Goal: Information Seeking & Learning: Learn about a topic

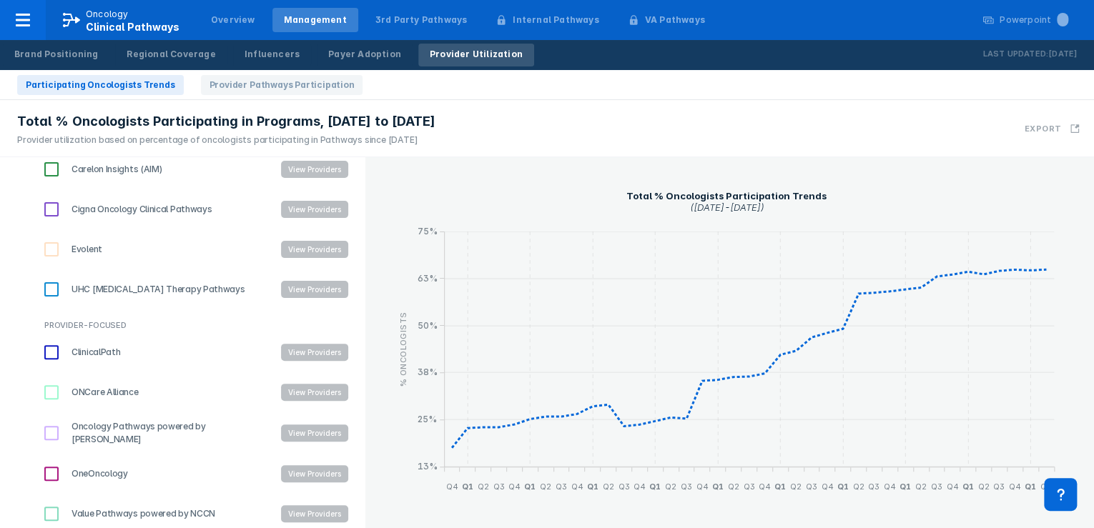
scroll to position [198, 0]
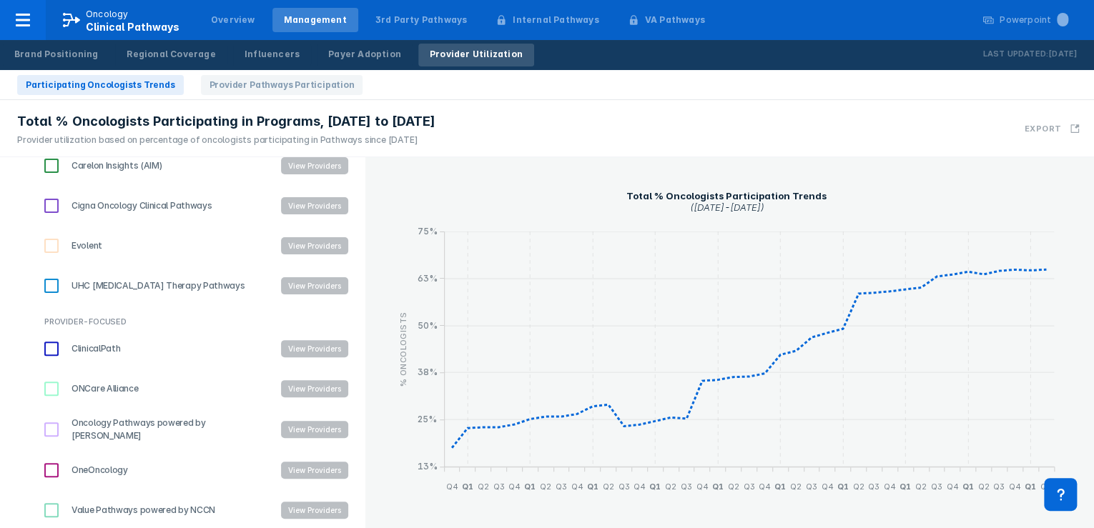
click at [46, 425] on input "Oncology Pathways powered by [PERSON_NAME]" at bounding box center [51, 429] width 24 height 24
checkbox input "true"
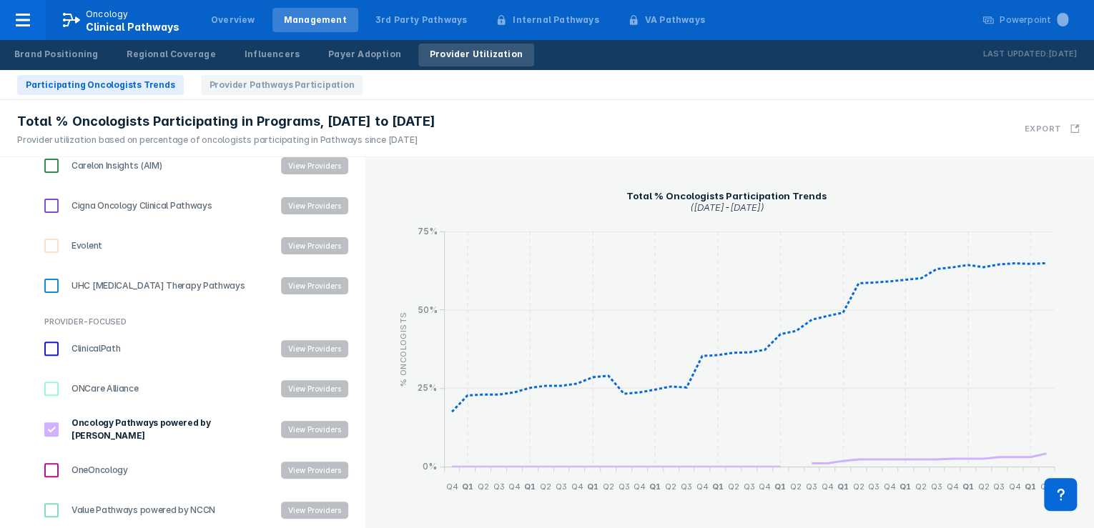
click at [289, 430] on button "View Providers" at bounding box center [314, 429] width 67 height 17
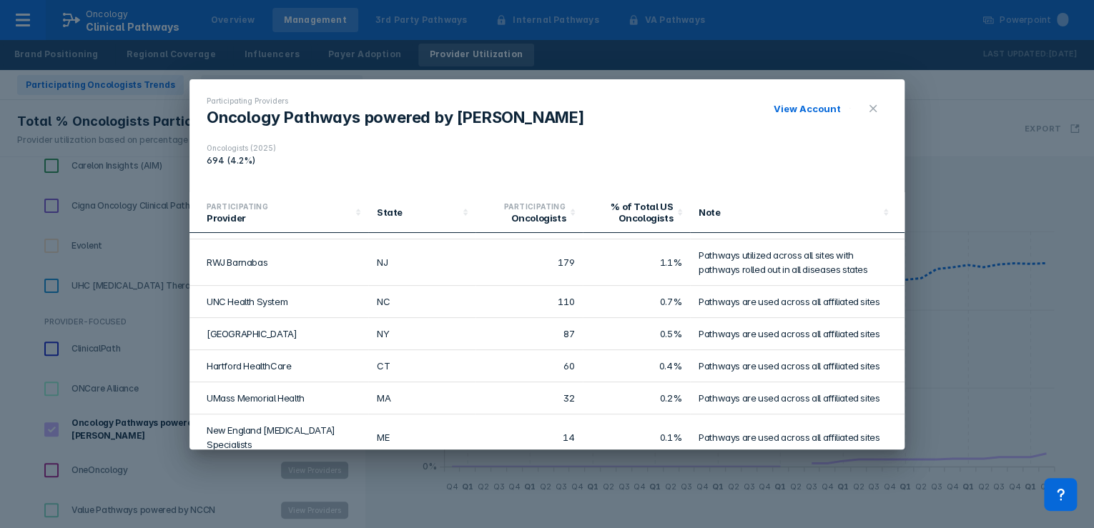
scroll to position [0, 0]
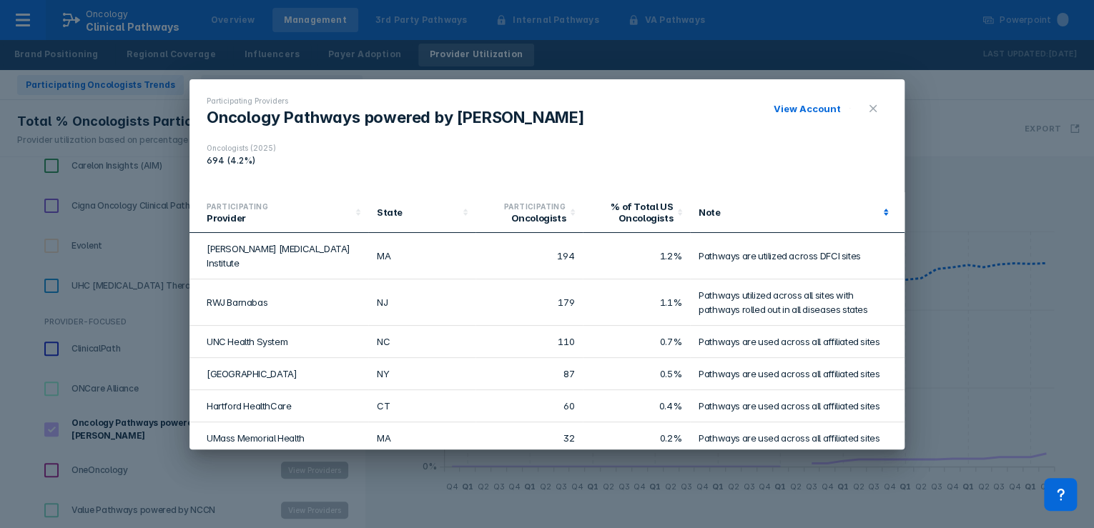
click at [878, 216] on icon at bounding box center [885, 212] width 14 height 14
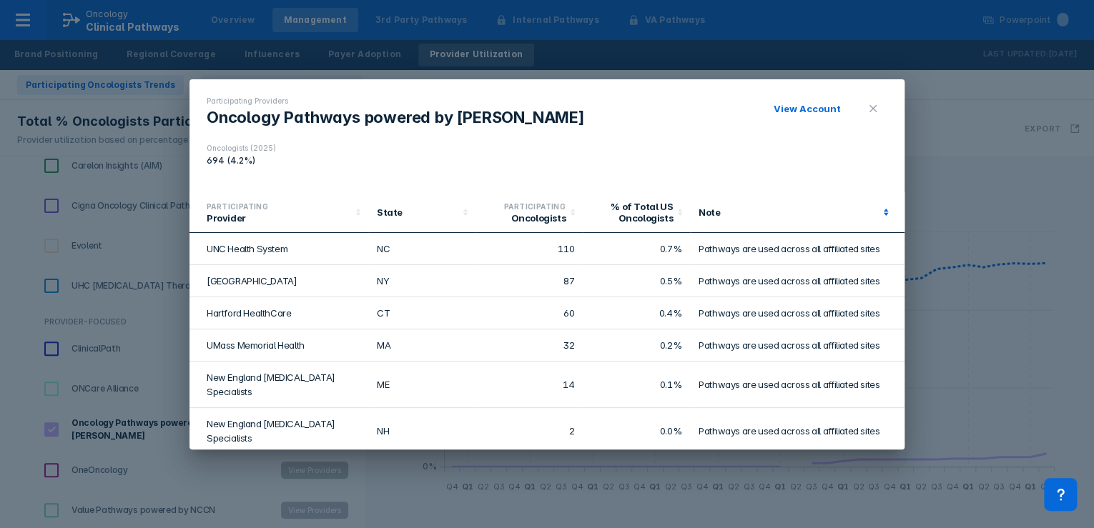
click at [878, 216] on icon at bounding box center [885, 212] width 14 height 14
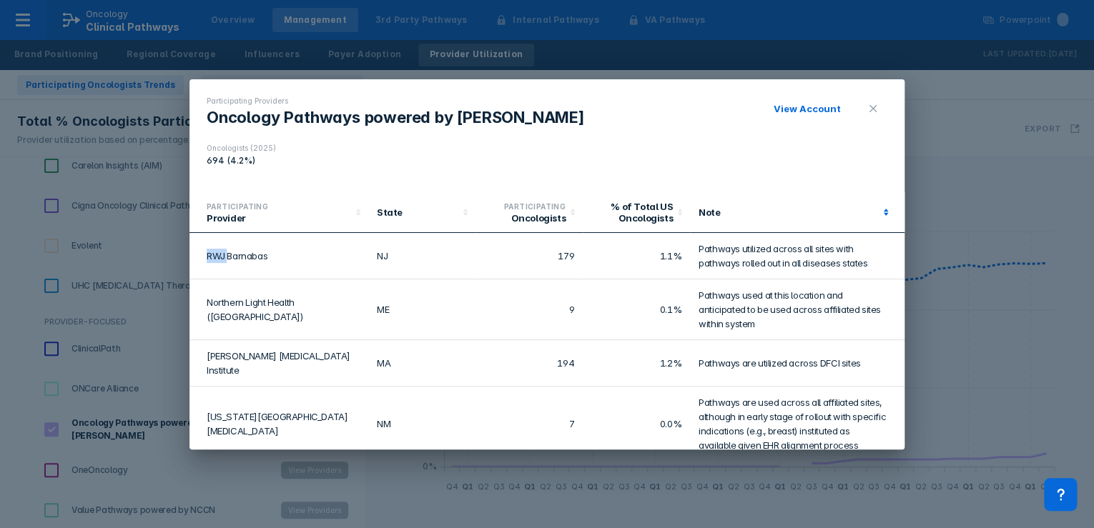
click at [878, 216] on icon at bounding box center [885, 212] width 14 height 14
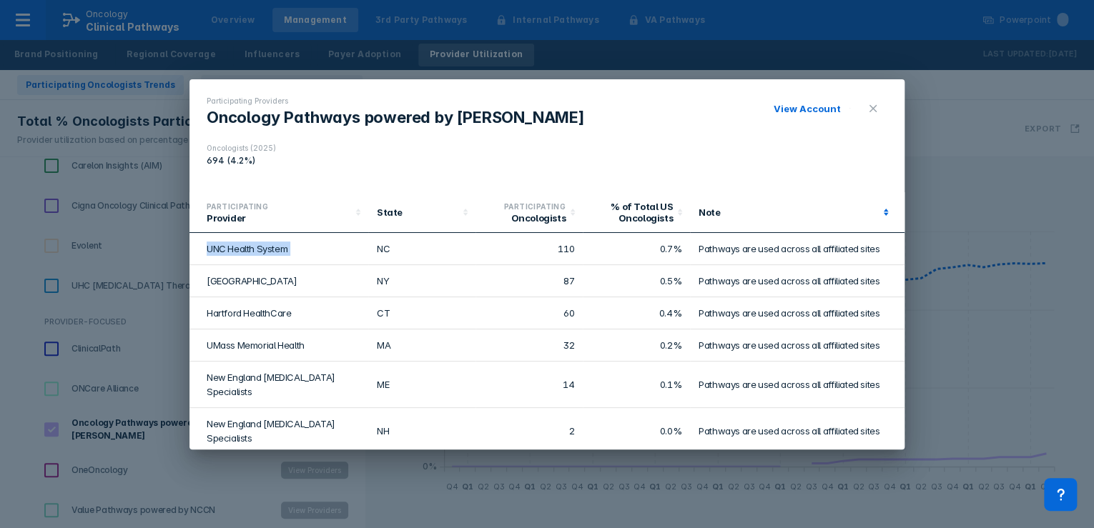
click at [878, 216] on icon at bounding box center [885, 212] width 14 height 14
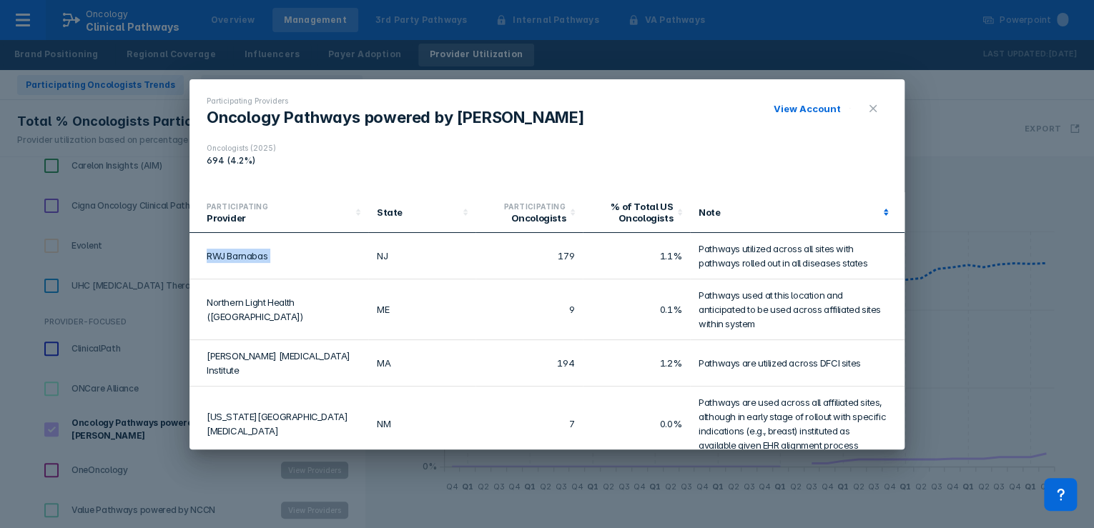
click at [878, 216] on icon at bounding box center [885, 212] width 14 height 14
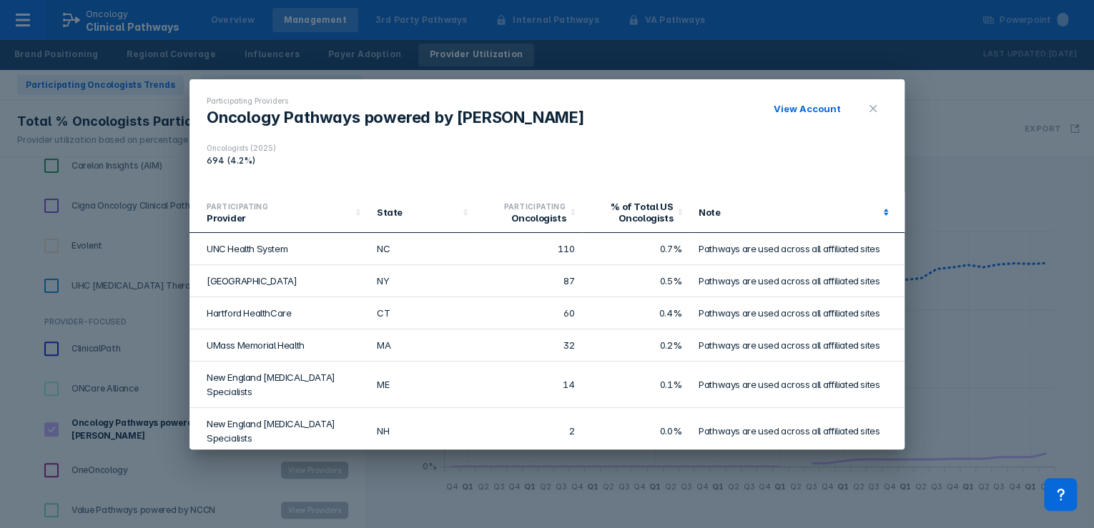
click at [878, 216] on icon at bounding box center [885, 212] width 14 height 14
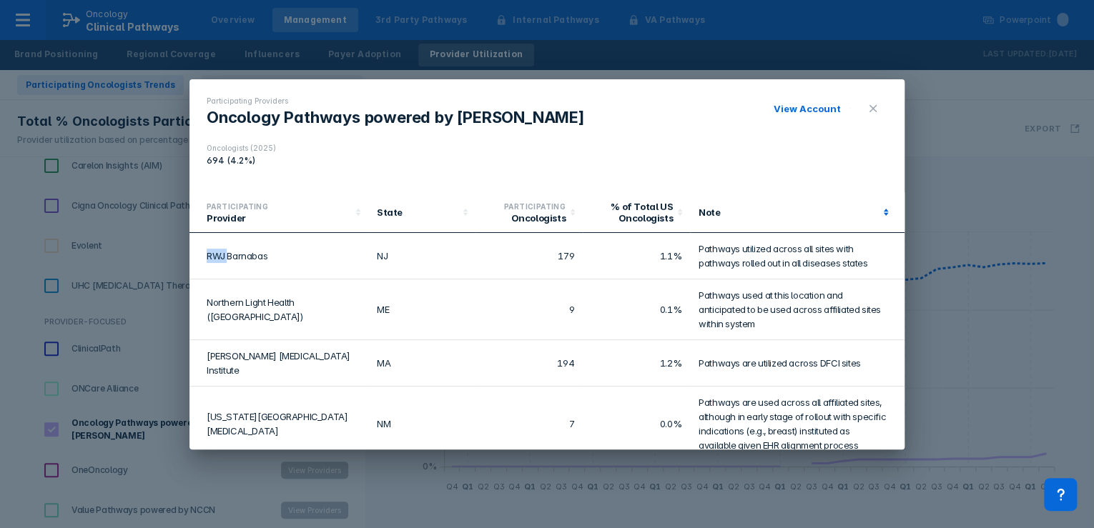
click at [878, 216] on icon at bounding box center [885, 212] width 14 height 14
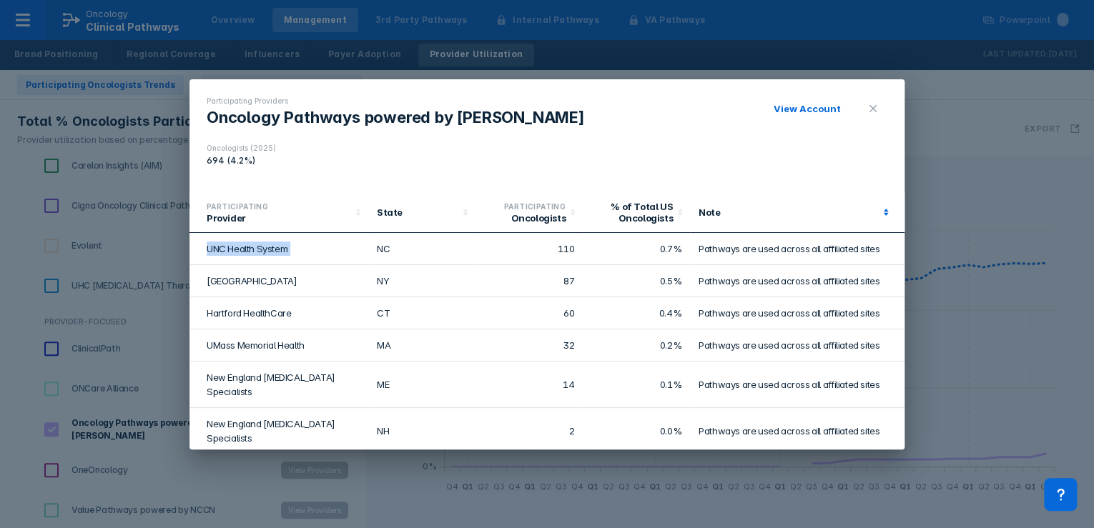
click at [878, 216] on icon at bounding box center [885, 212] width 14 height 14
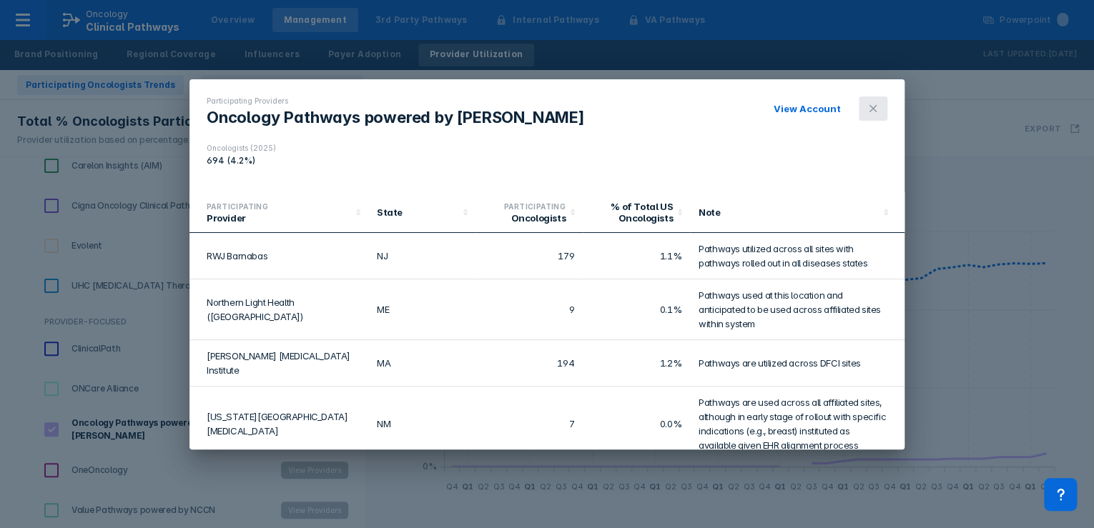
click at [870, 108] on icon at bounding box center [872, 108] width 11 height 11
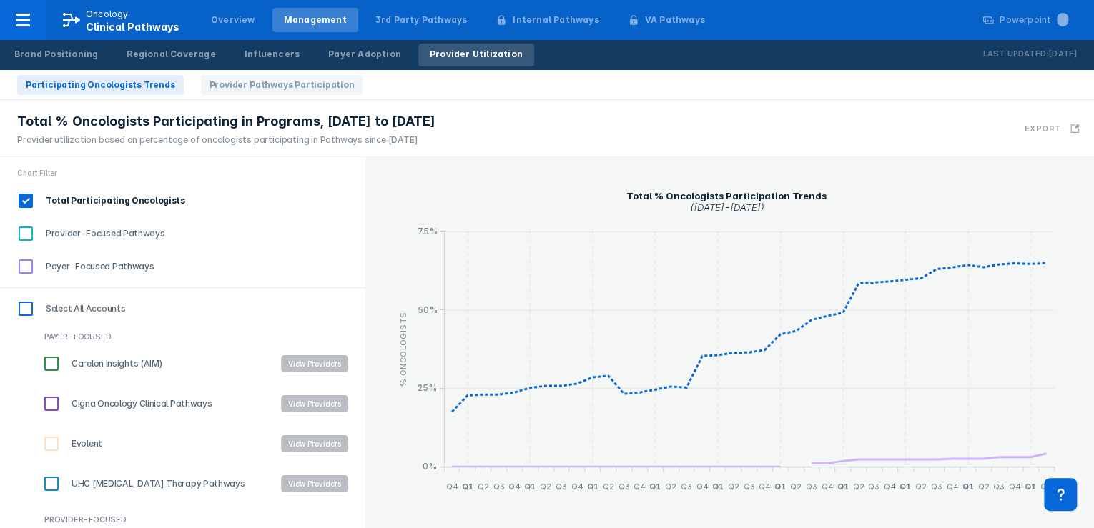
click at [27, 266] on input "Payer-Focused Pathways" at bounding box center [26, 266] width 24 height 24
checkbox input "true"
drag, startPoint x: 26, startPoint y: 232, endPoint x: 47, endPoint y: 292, distance: 63.1
click at [26, 233] on input "Provider-Focused Pathways" at bounding box center [26, 234] width 24 height 24
checkbox input "true"
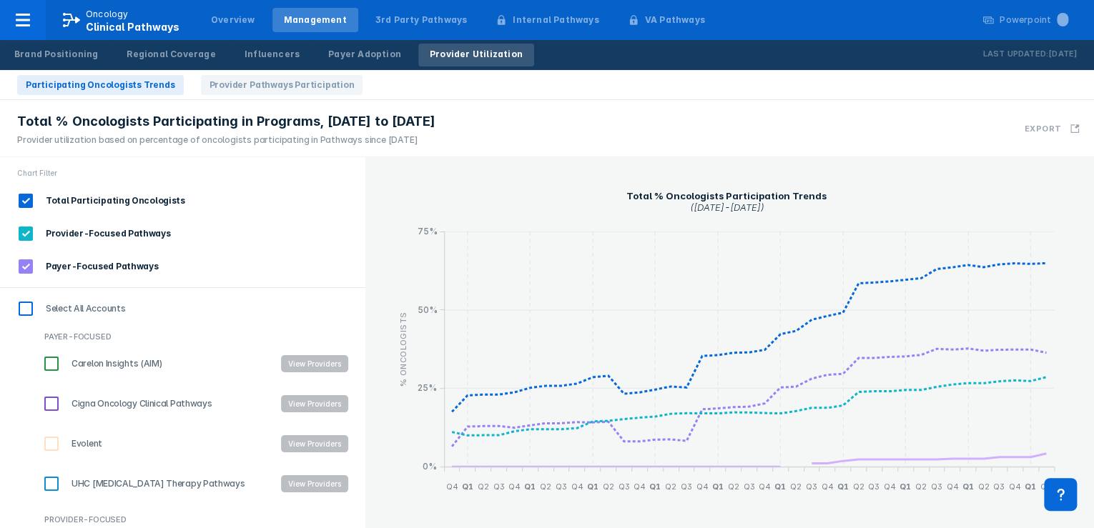
click at [22, 260] on input "Payer-Focused Pathways" at bounding box center [26, 266] width 24 height 24
checkbox input "false"
click at [28, 197] on input "Total Participating Oncologists" at bounding box center [26, 201] width 24 height 24
checkbox input "false"
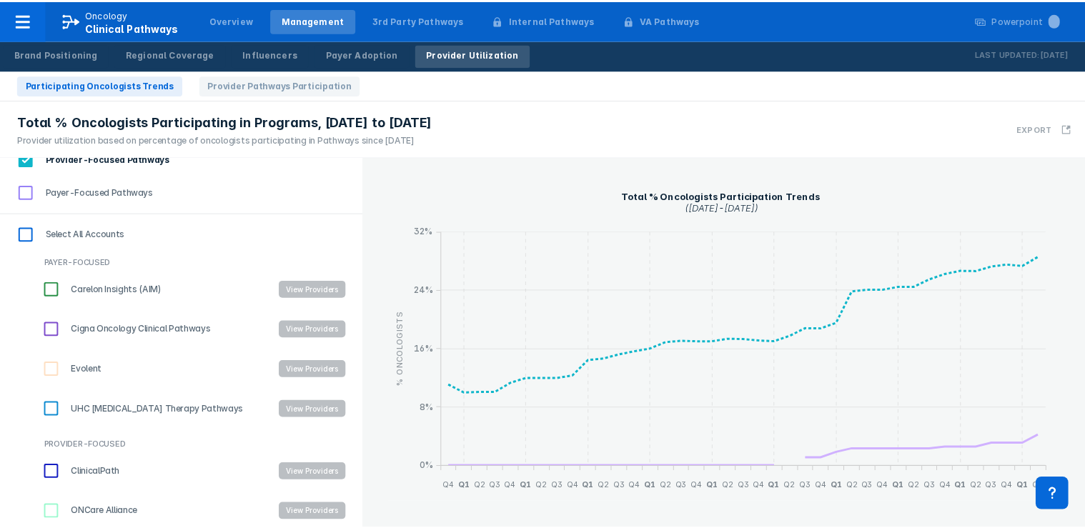
scroll to position [198, 0]
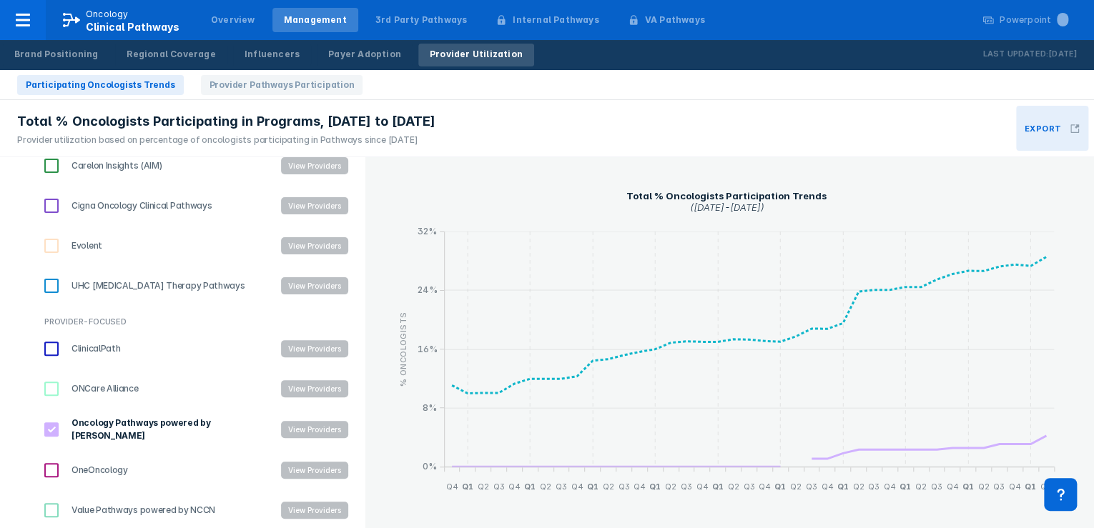
click at [1071, 132] on icon at bounding box center [1074, 129] width 10 height 10
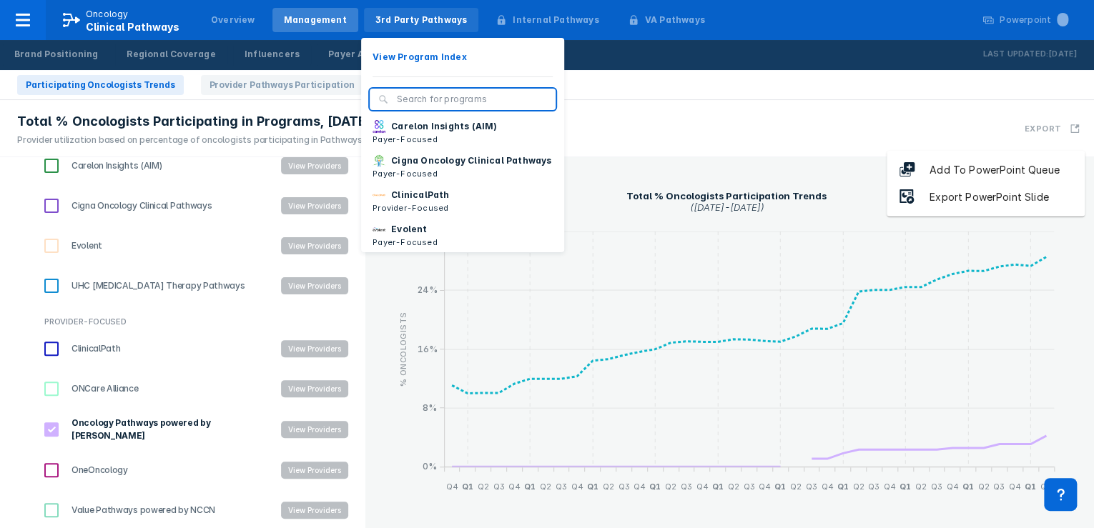
click at [410, 24] on div "3rd Party Pathways" at bounding box center [421, 20] width 92 height 13
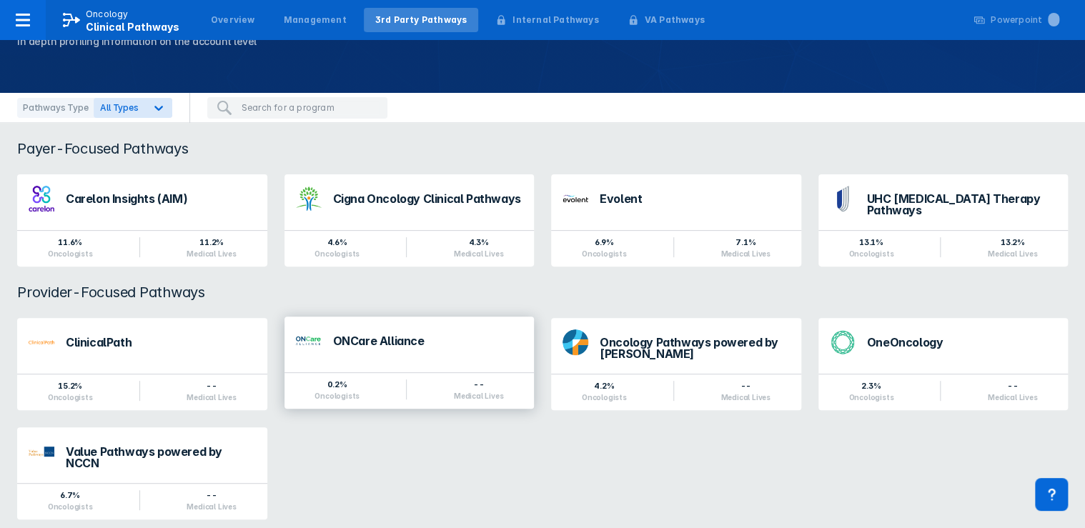
scroll to position [85, 0]
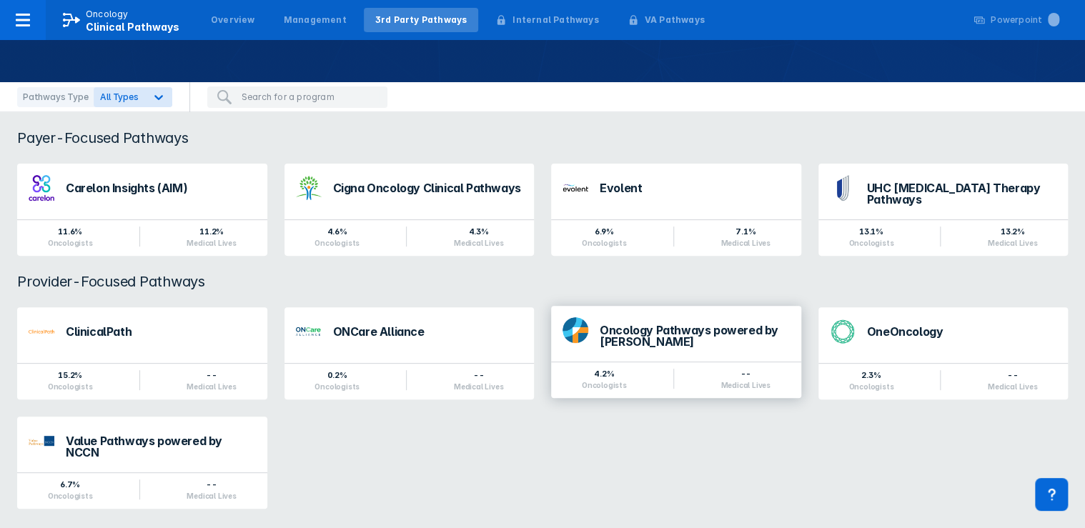
click at [660, 335] on div "Oncology Pathways powered by [PERSON_NAME]" at bounding box center [695, 335] width 190 height 23
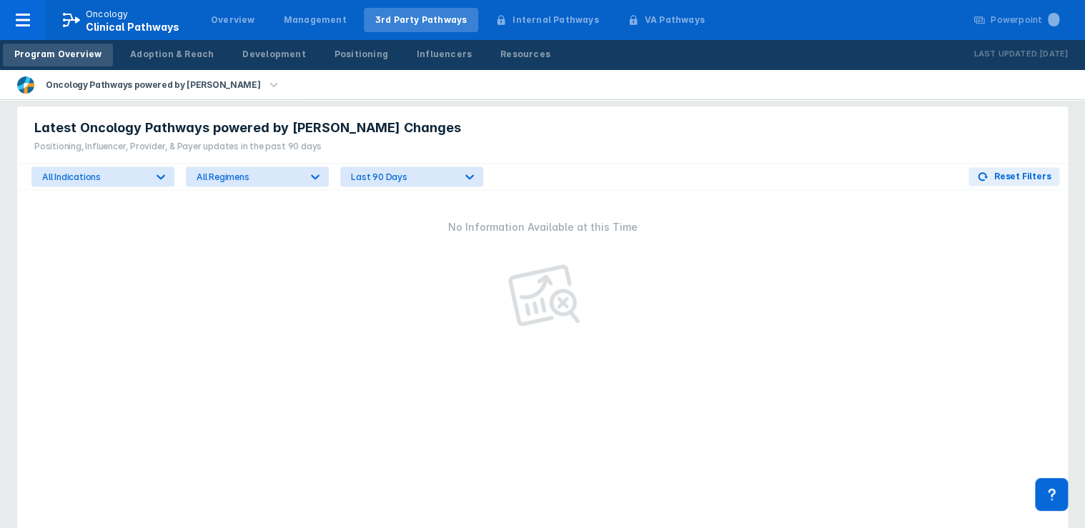
scroll to position [858, 0]
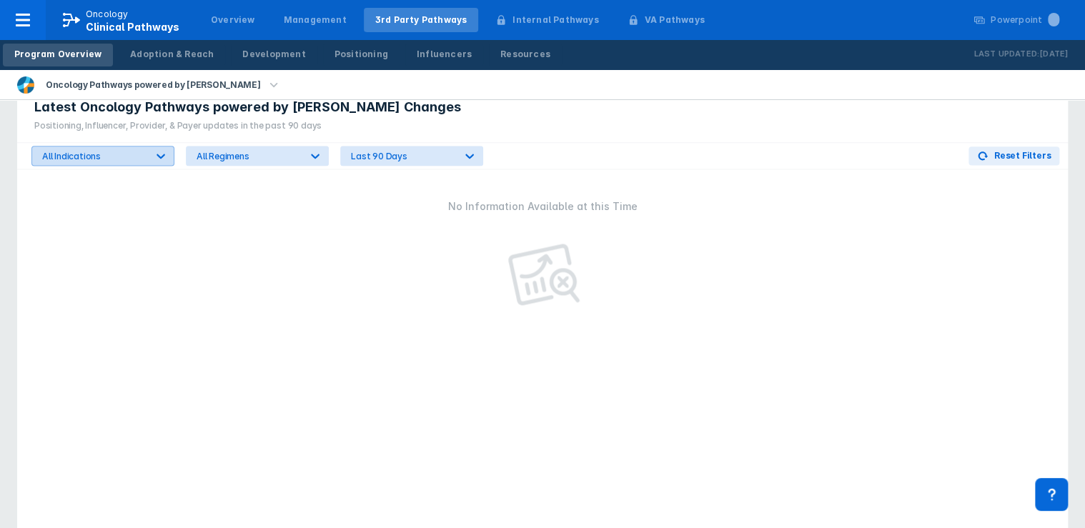
click at [128, 151] on div "All Indications" at bounding box center [94, 156] width 104 height 11
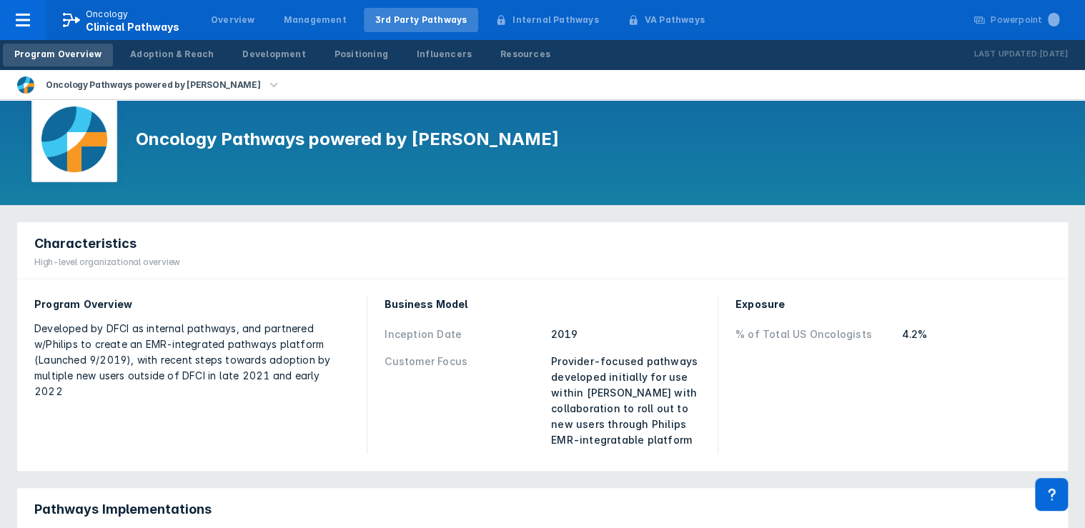
scroll to position [0, 0]
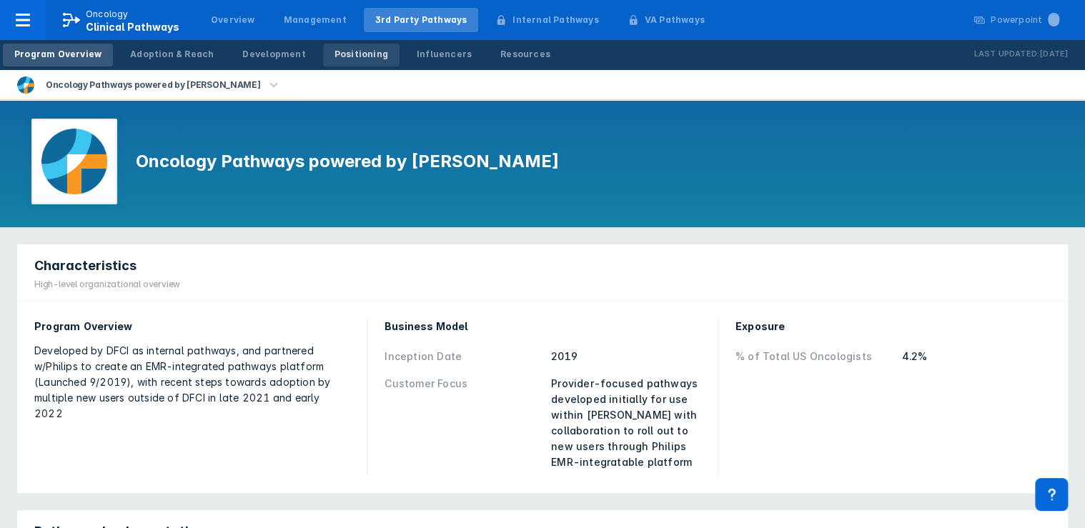
click at [353, 59] on div "Positioning" at bounding box center [362, 54] width 54 height 13
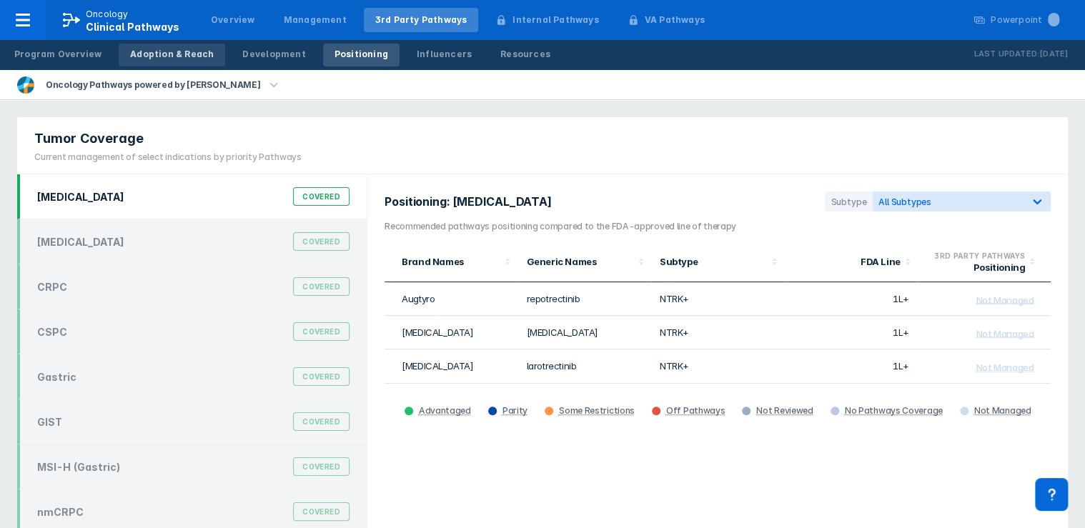
click at [187, 58] on div "Adoption & Reach" at bounding box center [172, 54] width 84 height 13
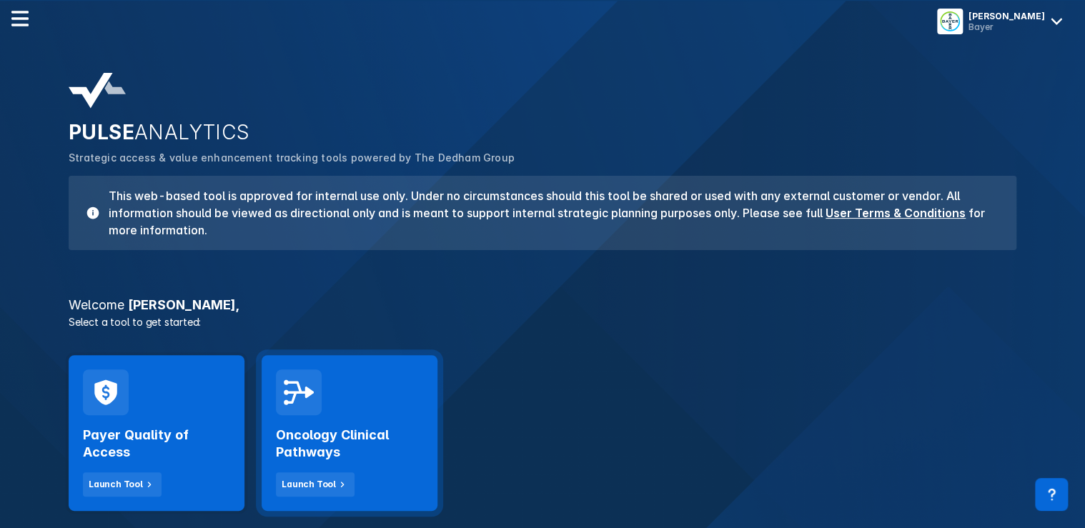
click at [312, 432] on h2 "Oncology Clinical Pathways" at bounding box center [349, 444] width 147 height 34
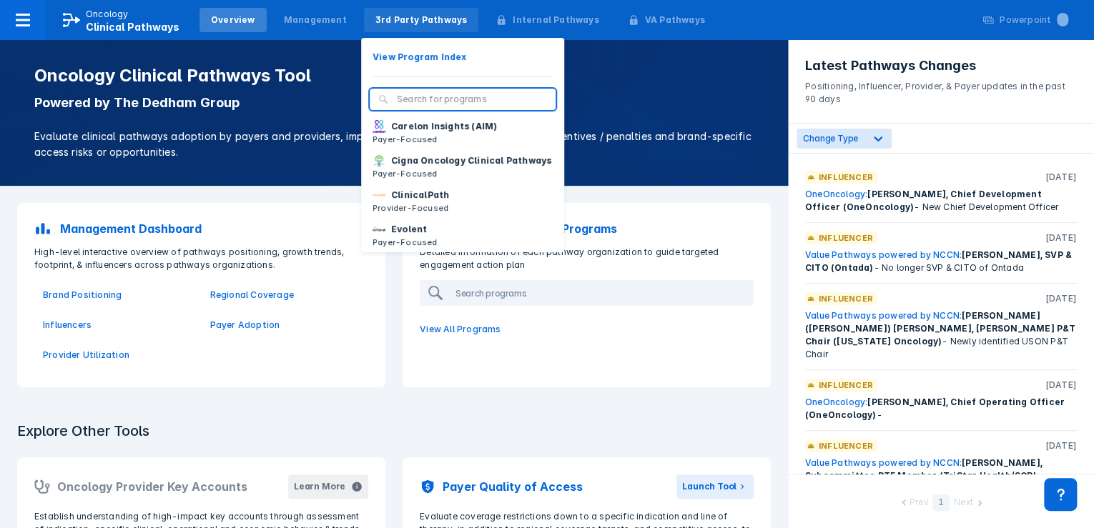
click at [402, 20] on div "3rd Party Pathways" at bounding box center [421, 20] width 92 height 13
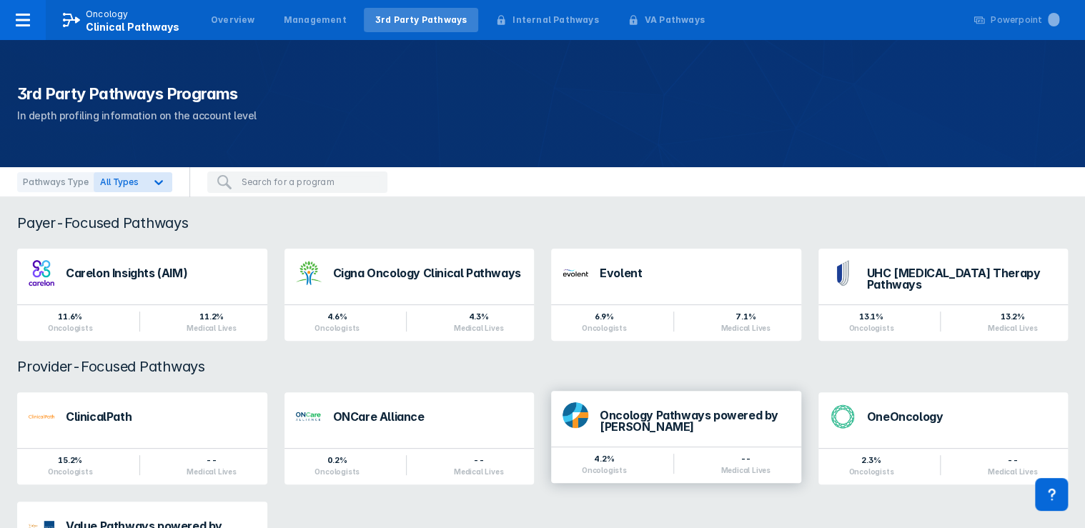
click at [661, 415] on div "Oncology Pathways powered by [PERSON_NAME]" at bounding box center [695, 421] width 190 height 23
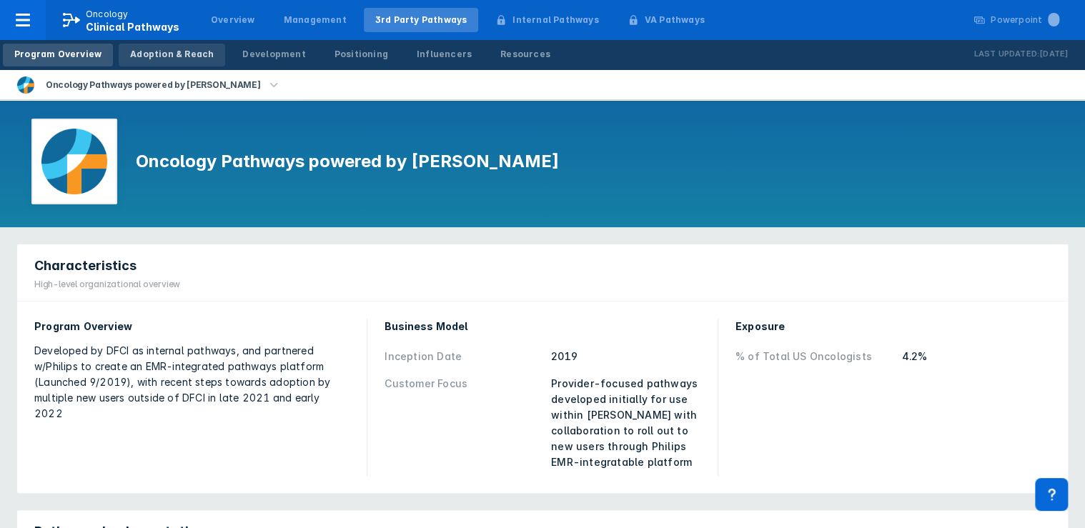
click at [172, 56] on div "Adoption & Reach" at bounding box center [172, 54] width 84 height 13
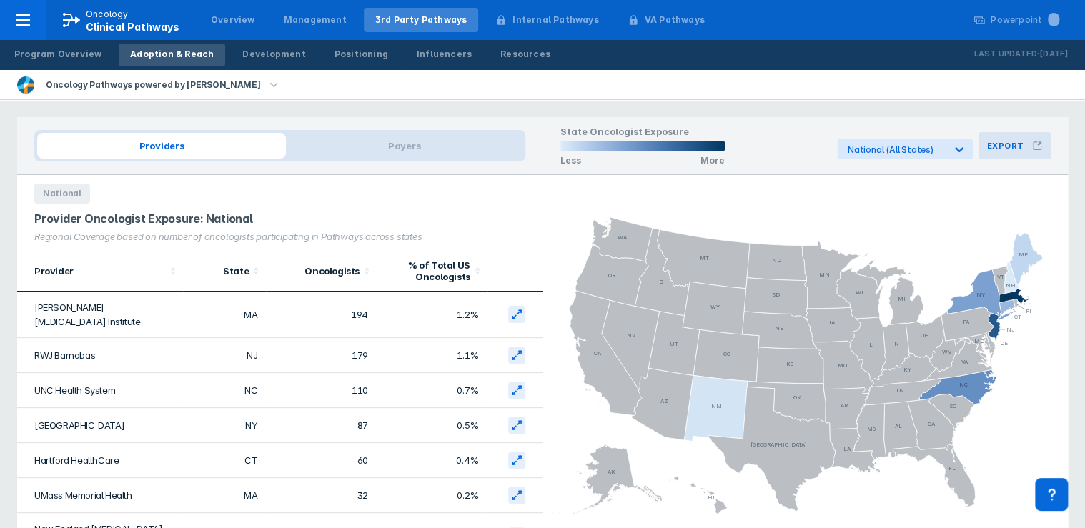
click at [1024, 150] on button "Export" at bounding box center [1014, 145] width 72 height 27
click at [503, 194] on div "National" at bounding box center [279, 189] width 525 height 29
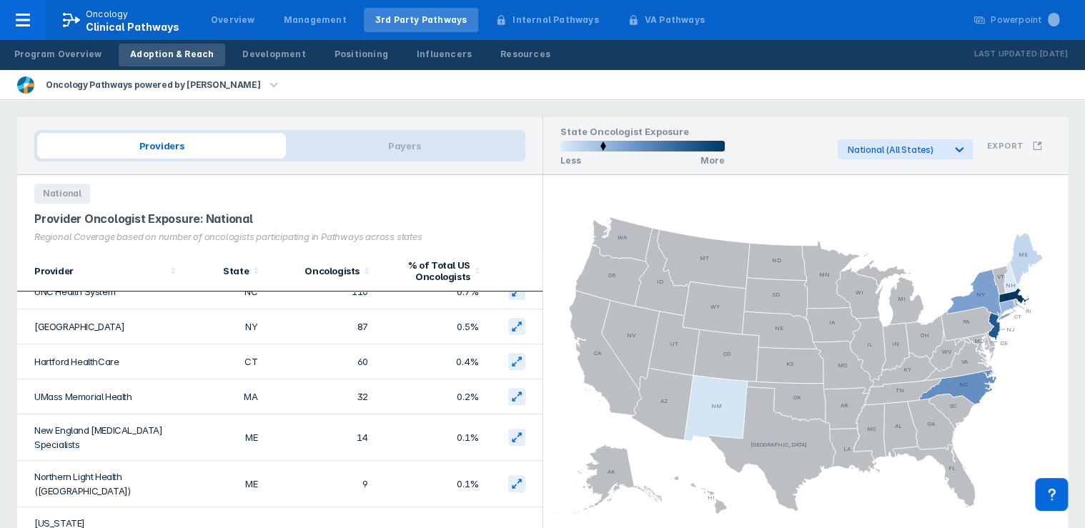
click at [270, 85] on icon "button" at bounding box center [274, 84] width 8 height 4
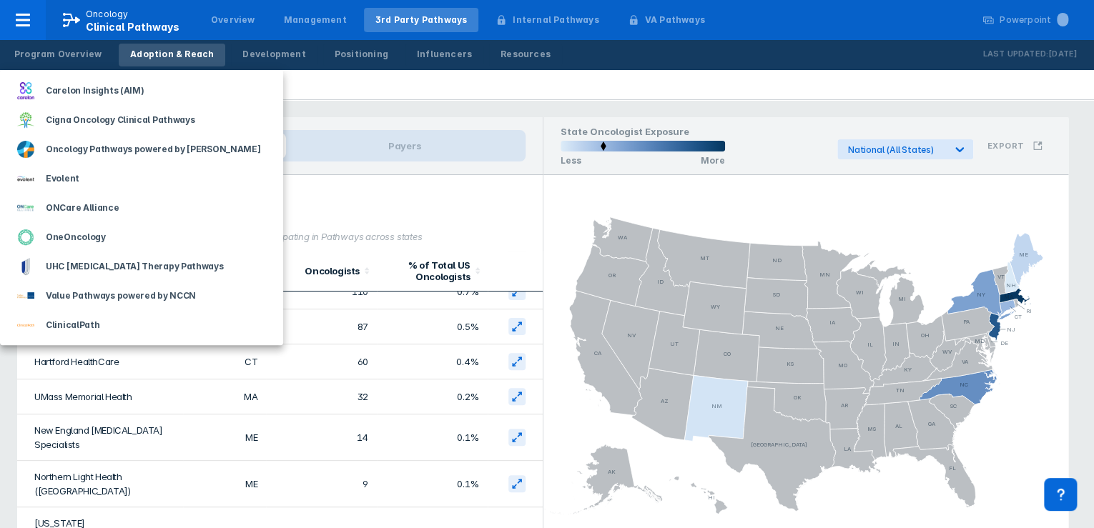
click at [375, 99] on div at bounding box center [547, 264] width 1094 height 528
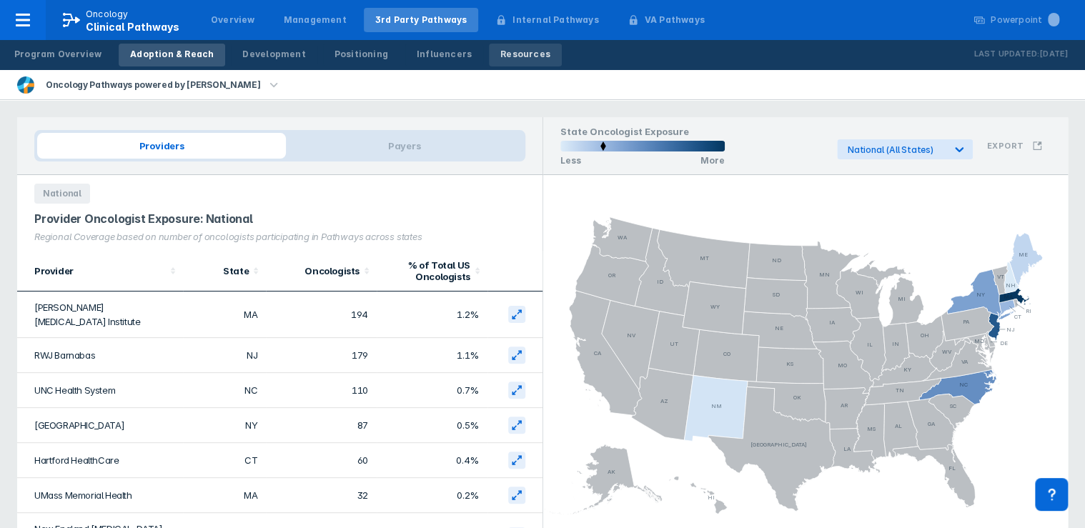
click at [500, 54] on div "Resources" at bounding box center [525, 54] width 50 height 13
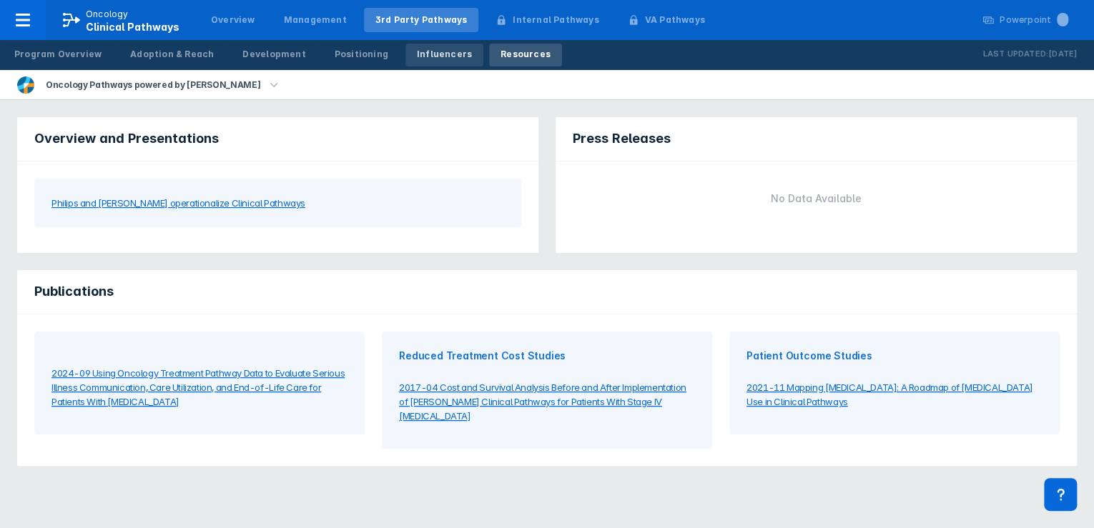
click at [417, 54] on div "Influencers" at bounding box center [444, 54] width 55 height 13
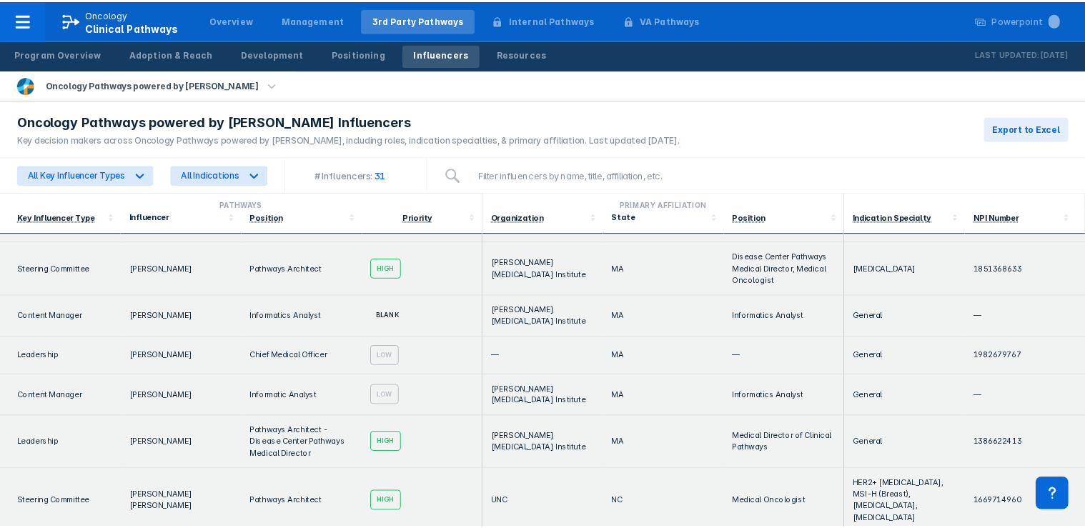
scroll to position [229, 0]
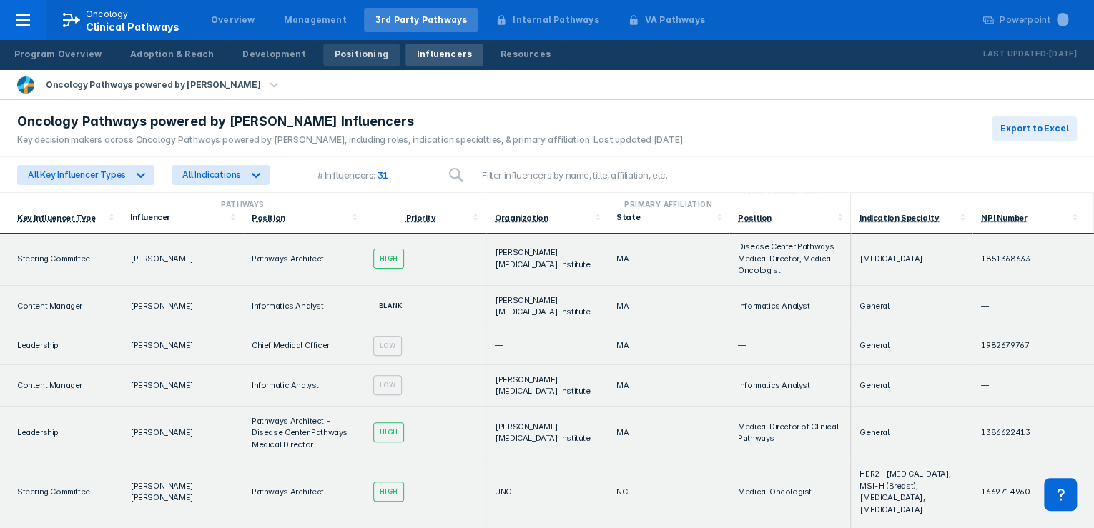
click at [342, 54] on div "Positioning" at bounding box center [362, 54] width 54 height 13
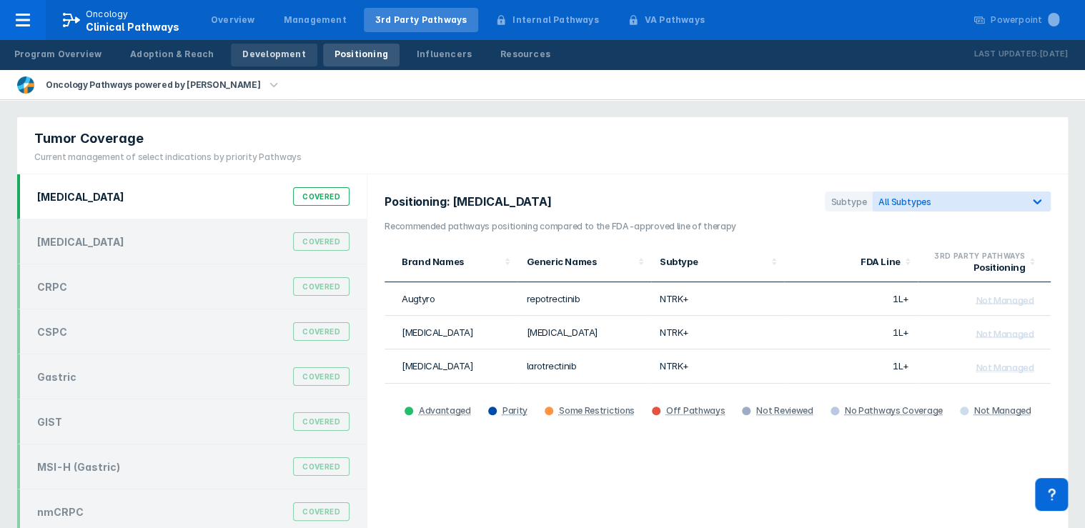
click at [255, 53] on div "Development" at bounding box center [273, 54] width 63 height 13
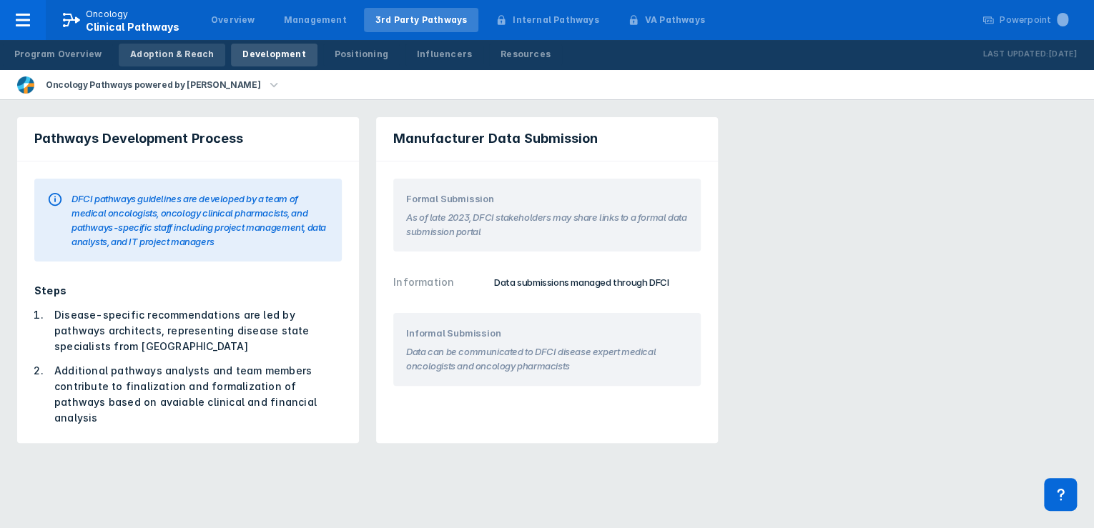
click at [152, 51] on div "Adoption & Reach" at bounding box center [172, 54] width 84 height 13
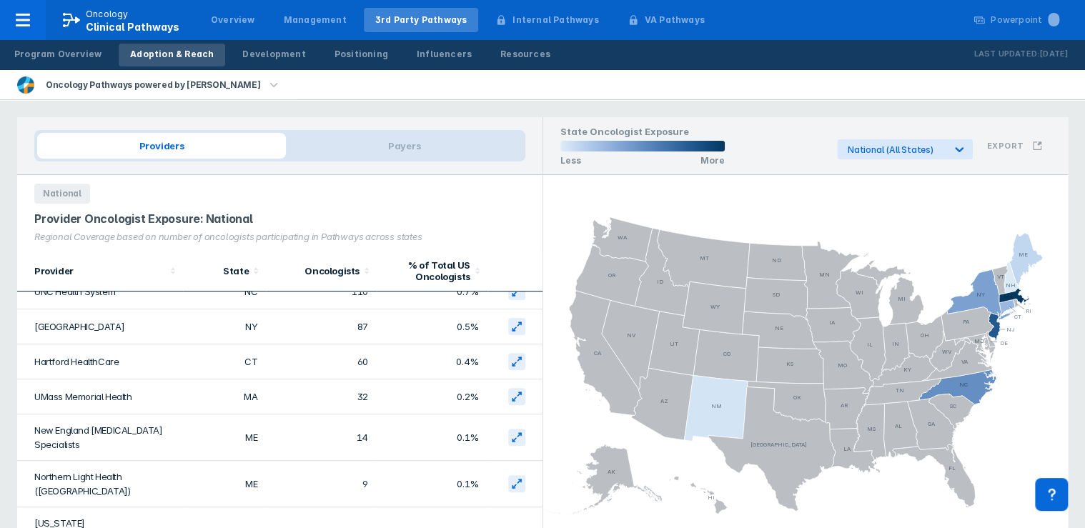
click at [510, 196] on div "National" at bounding box center [279, 189] width 525 height 29
drag, startPoint x: 515, startPoint y: 194, endPoint x: 440, endPoint y: 194, distance: 75.1
click at [510, 194] on div "National" at bounding box center [279, 189] width 525 height 29
click at [396, 198] on div "National" at bounding box center [279, 189] width 525 height 29
click at [327, 201] on div "National" at bounding box center [279, 189] width 525 height 29
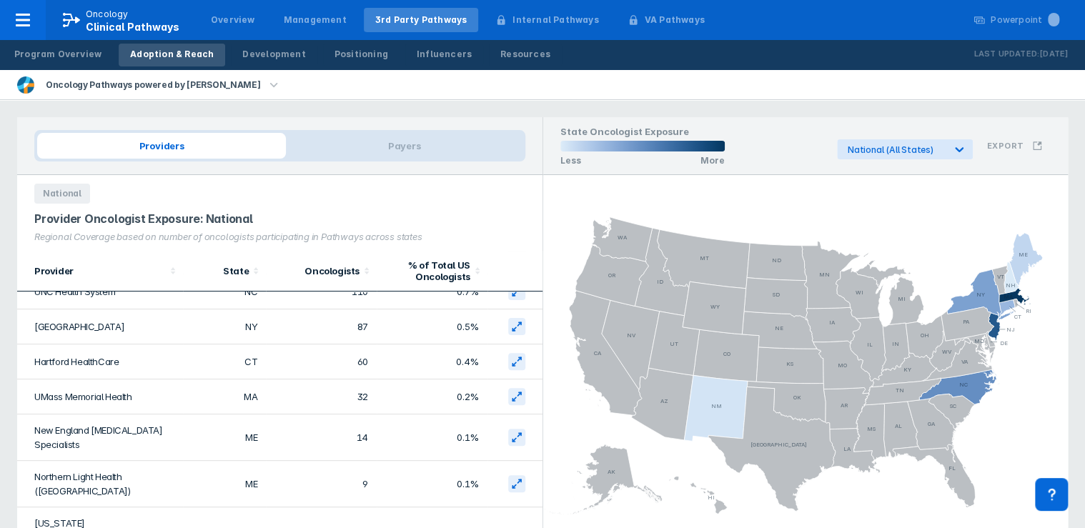
click at [61, 192] on span "National" at bounding box center [62, 194] width 56 height 20
click at [49, 194] on span "National" at bounding box center [62, 194] width 56 height 20
click at [66, 197] on span "National" at bounding box center [62, 194] width 56 height 20
click at [1046, 143] on button "Export" at bounding box center [1014, 145] width 72 height 27
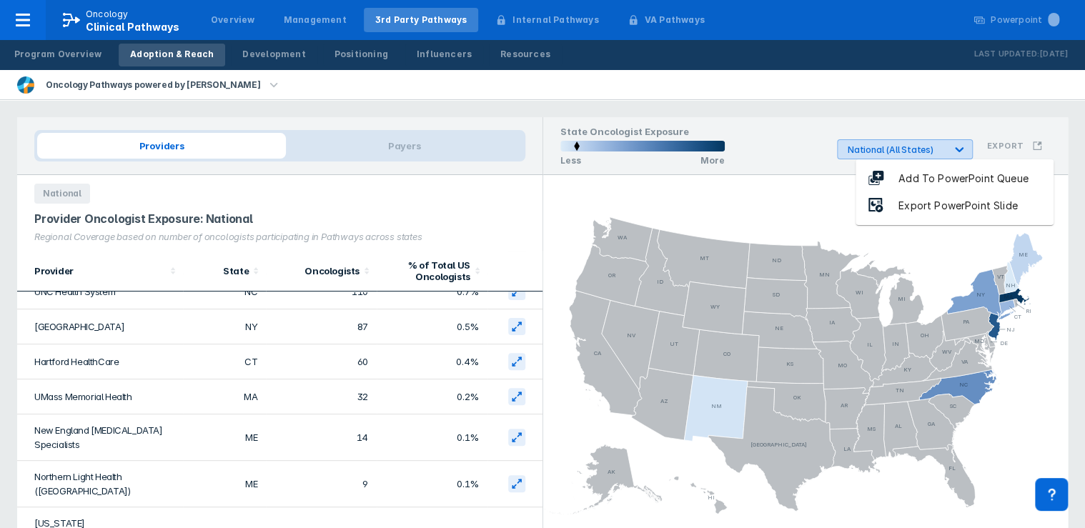
click at [949, 147] on div at bounding box center [959, 150] width 26 height 26
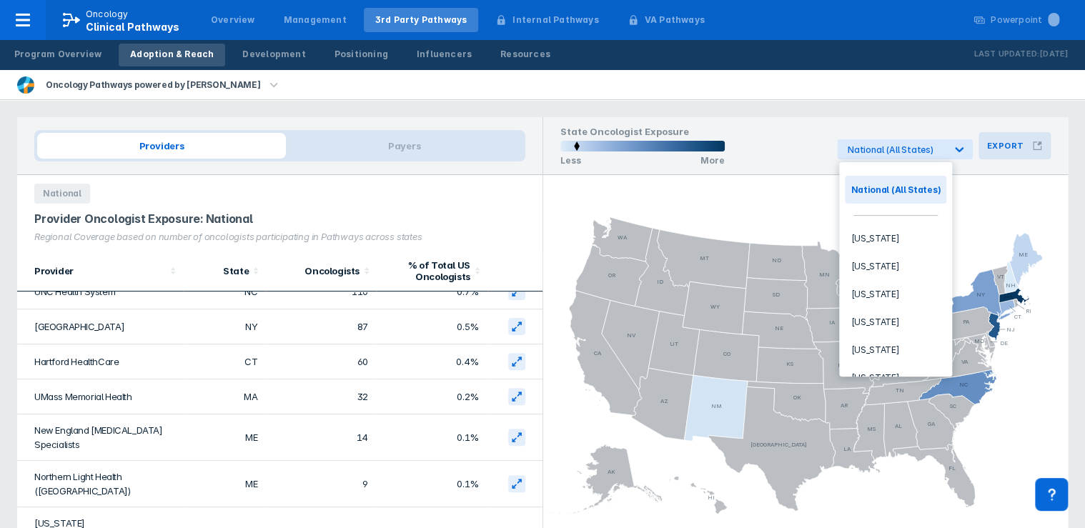
click at [1010, 157] on button "Export" at bounding box center [1014, 145] width 72 height 27
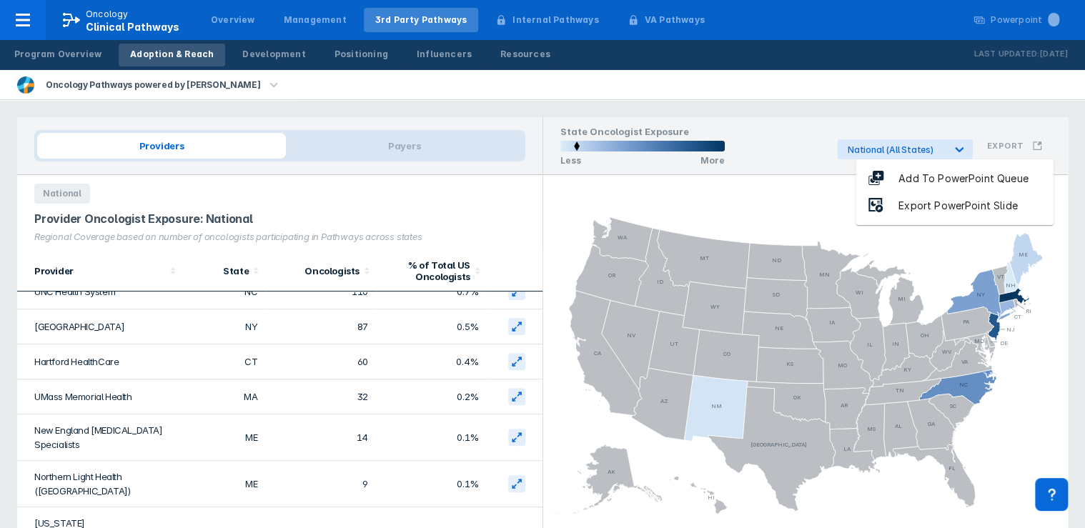
click at [980, 202] on div "Export PowerPoint Slide" at bounding box center [957, 206] width 147 height 16
